Goal: Task Accomplishment & Management: Use online tool/utility

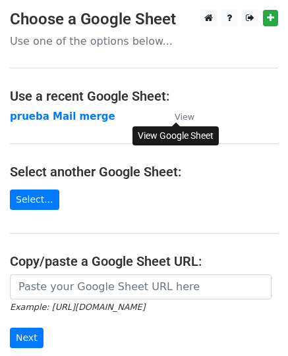
click at [179, 115] on small "View" at bounding box center [184, 117] width 20 height 10
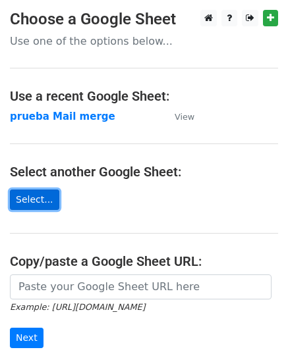
click at [34, 203] on link "Select..." at bounding box center [34, 200] width 49 height 20
click at [34, 199] on link "Select..." at bounding box center [34, 200] width 49 height 20
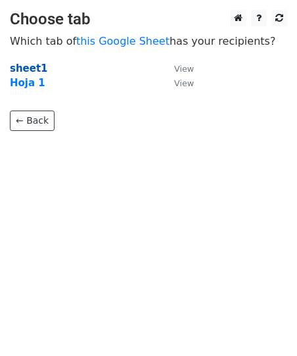
click at [30, 66] on strong "sheet1" at bounding box center [29, 69] width 38 height 12
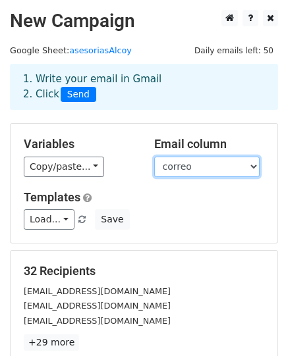
click at [201, 170] on select "Nombre Categoría Direccion Localidad Provincia Website Teléfono correo Reclamar…" at bounding box center [206, 167] width 105 height 20
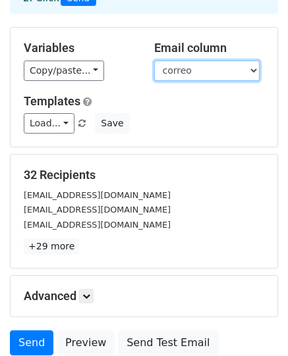
scroll to position [73, 0]
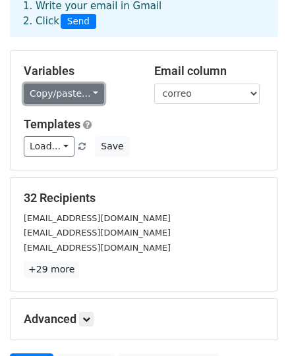
click at [80, 98] on link "Copy/paste..." at bounding box center [64, 94] width 80 height 20
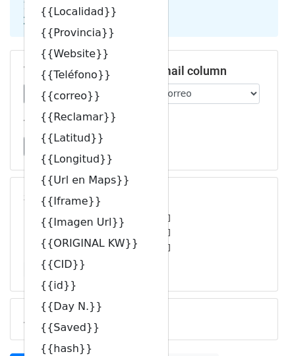
click at [204, 145] on div "Load... Colaboracion Asesorias Save" at bounding box center [144, 146] width 260 height 20
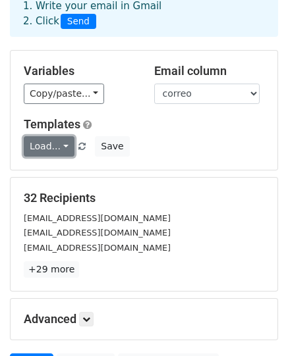
click at [64, 145] on link "Load..." at bounding box center [49, 146] width 51 height 20
click at [154, 136] on div "Load... Colaboracion Asesorias Save" at bounding box center [144, 146] width 260 height 20
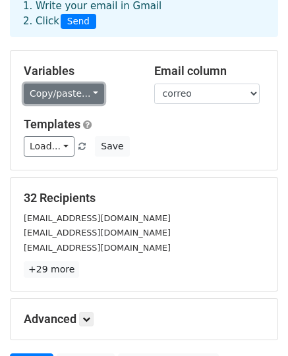
click at [86, 93] on link "Copy/paste..." at bounding box center [64, 94] width 80 height 20
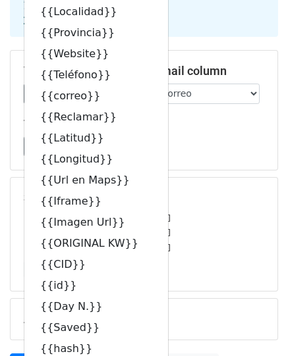
click at [174, 132] on div "Templates Load... Colaboracion Asesorias Save" at bounding box center [144, 137] width 260 height 40
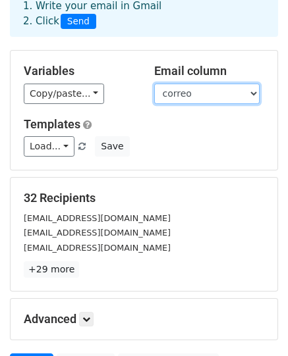
click at [190, 96] on select "Nombre Categoría Direccion Localidad Provincia Website Teléfono correo Reclamar…" at bounding box center [206, 94] width 105 height 20
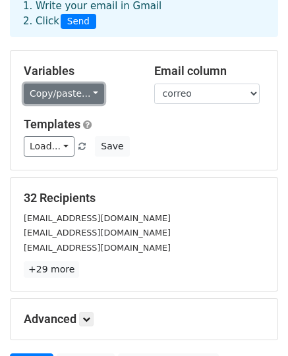
click at [91, 97] on link "Copy/paste..." at bounding box center [64, 94] width 80 height 20
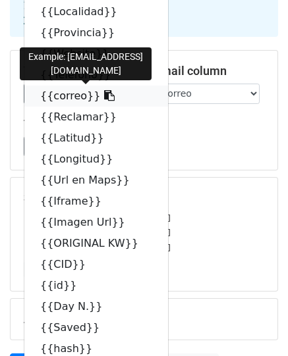
click at [70, 97] on link "{{correo}}" at bounding box center [95, 96] width 143 height 21
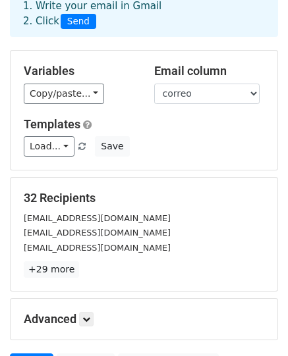
click at [152, 138] on div "Load... Colaboracion Asesorias Save" at bounding box center [144, 146] width 260 height 20
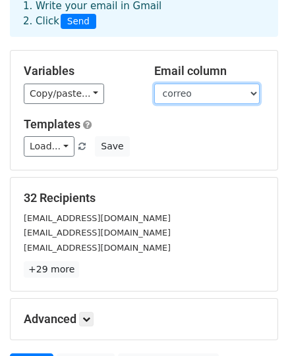
click at [191, 93] on select "Nombre Categoría Direccion Localidad Provincia Website Teléfono correo Reclamar…" at bounding box center [206, 94] width 105 height 20
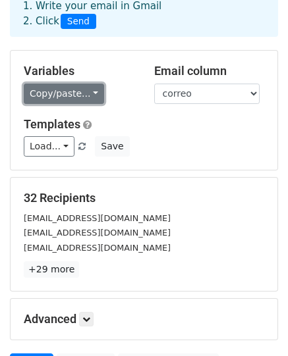
click at [78, 97] on link "Copy/paste..." at bounding box center [64, 94] width 80 height 20
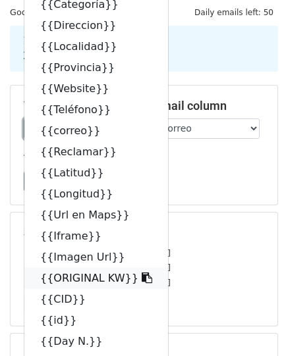
scroll to position [0, 0]
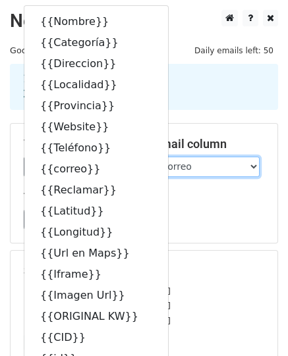
click at [193, 170] on select "Nombre Categoría Direccion Localidad Provincia Website Teléfono correo Reclamar…" at bounding box center [206, 167] width 105 height 20
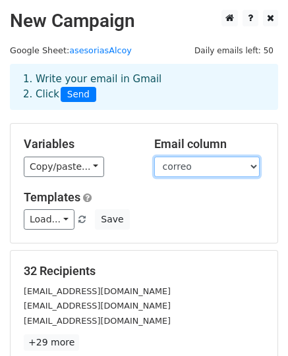
select select "Nombre"
click at [154, 157] on select "Nombre Categoría Direccion Localidad Provincia Website Teléfono correo Reclamar…" at bounding box center [206, 167] width 105 height 20
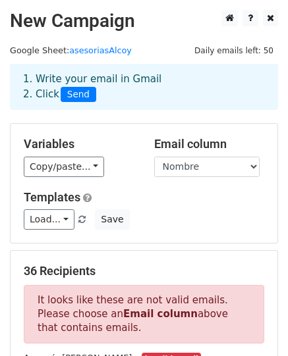
click at [192, 192] on h5 "Templates" at bounding box center [144, 197] width 240 height 14
